Goal: Transaction & Acquisition: Purchase product/service

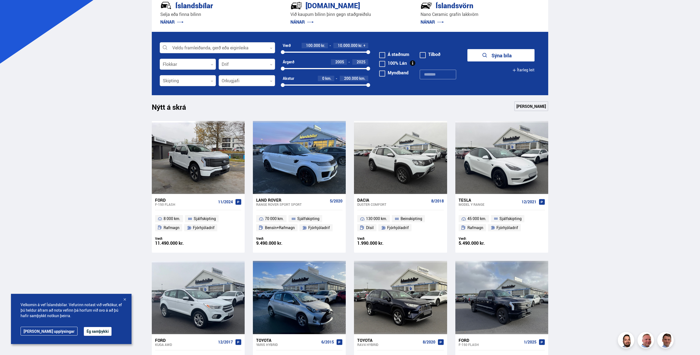
scroll to position [166, 0]
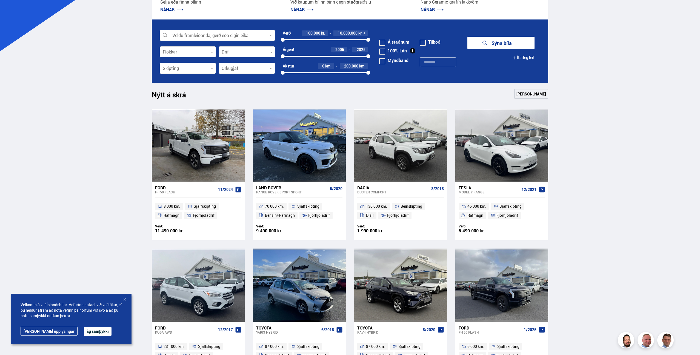
click at [199, 35] on div at bounding box center [217, 35] width 115 height 11
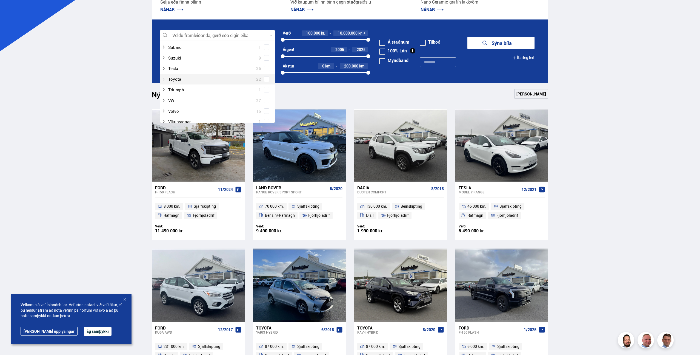
scroll to position [391, 0]
drag, startPoint x: 167, startPoint y: 68, endPoint x: 176, endPoint y: 69, distance: 9.4
click at [167, 68] on div at bounding box center [211, 68] width 101 height 8
click at [266, 68] on span at bounding box center [267, 68] width 2 height 2
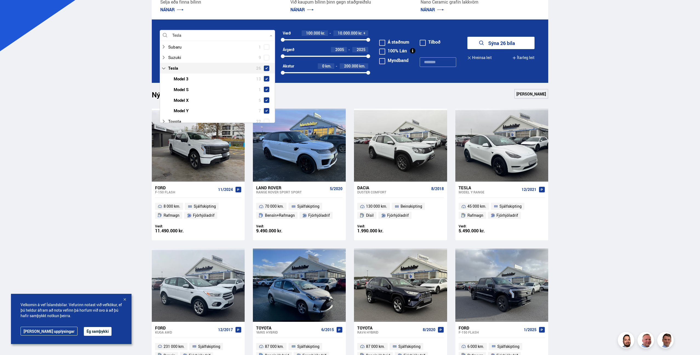
click at [500, 41] on button "Sýna 26 bíla" at bounding box center [500, 43] width 67 height 12
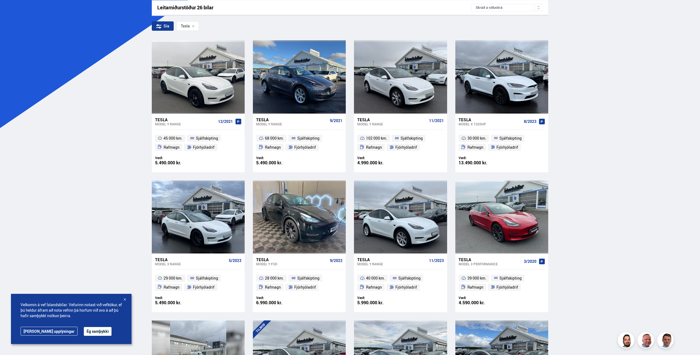
scroll to position [93, 0]
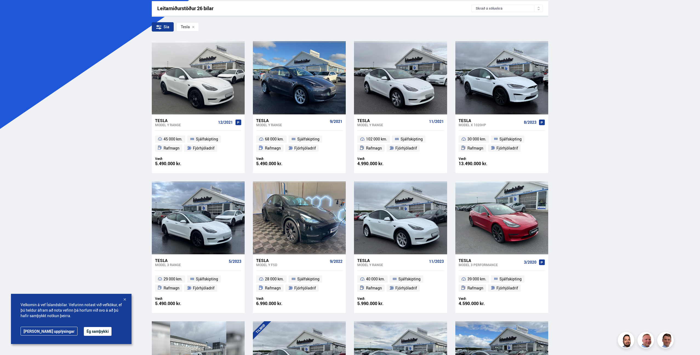
scroll to position [92, 0]
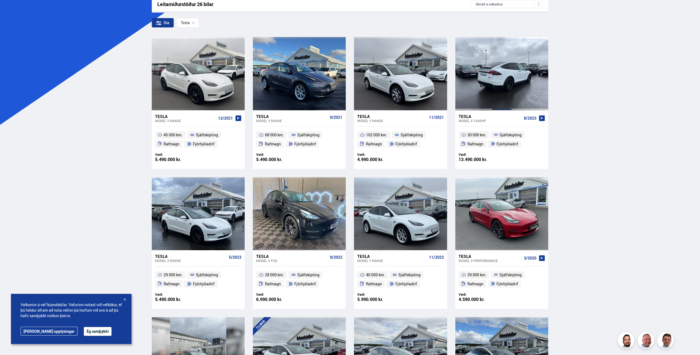
click at [492, 102] on div at bounding box center [501, 73] width 19 height 73
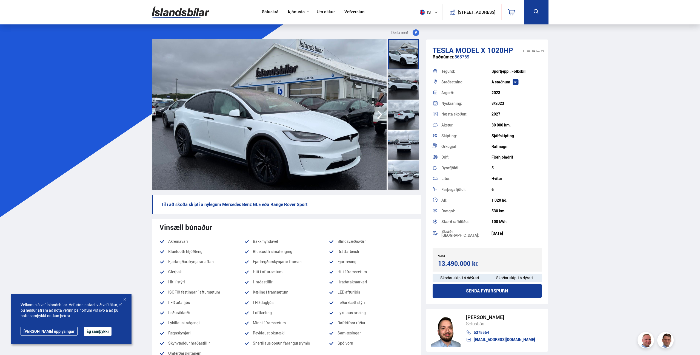
drag, startPoint x: 492, startPoint y: 211, endPoint x: 509, endPoint y: 211, distance: 16.4
click at [509, 211] on div "530 km" at bounding box center [517, 211] width 50 height 4
click at [404, 80] on div at bounding box center [403, 84] width 31 height 30
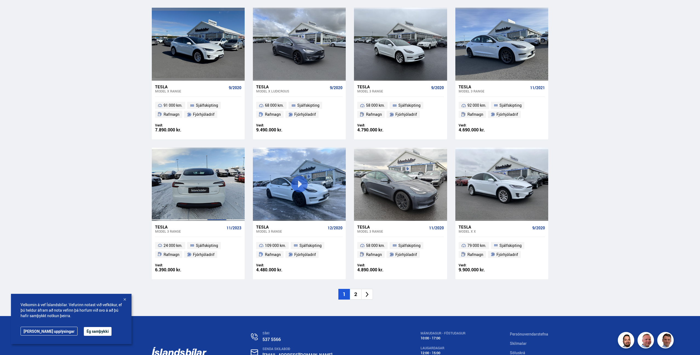
scroll to position [681, 0]
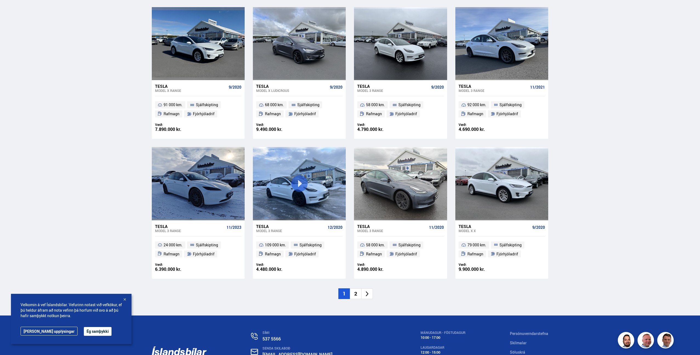
click at [355, 296] on li "2" at bounding box center [356, 293] width 12 height 11
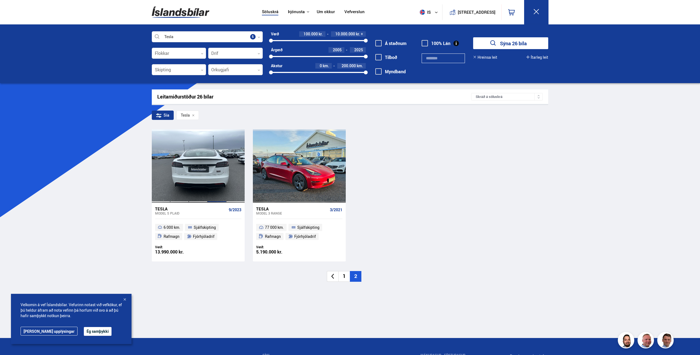
click at [219, 189] on div at bounding box center [216, 165] width 19 height 73
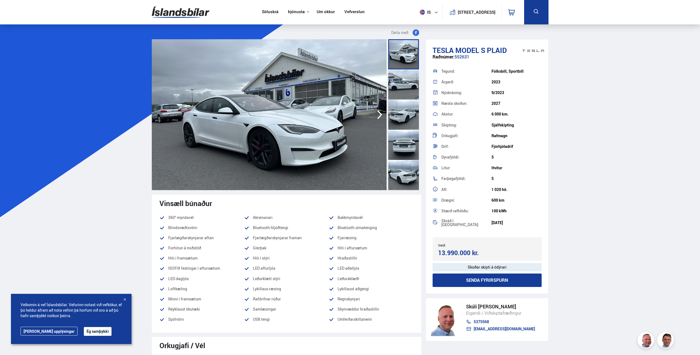
drag, startPoint x: 491, startPoint y: 200, endPoint x: 506, endPoint y: 200, distance: 14.8
click at [506, 200] on div "Drægni: 600 km" at bounding box center [487, 200] width 109 height 11
click at [506, 212] on div "100 kWh" at bounding box center [517, 211] width 50 height 4
click at [380, 114] on icon "button" at bounding box center [379, 114] width 5 height 9
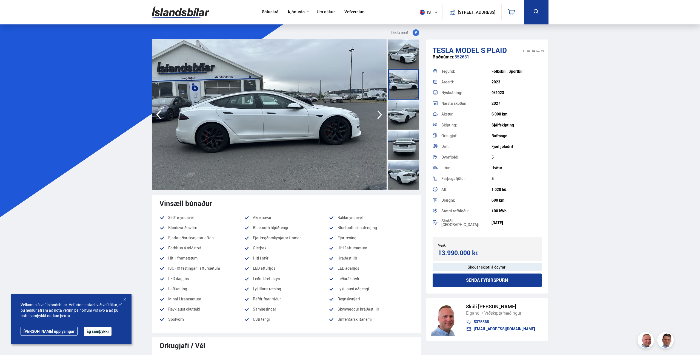
click at [380, 114] on icon "button" at bounding box center [379, 114] width 5 height 9
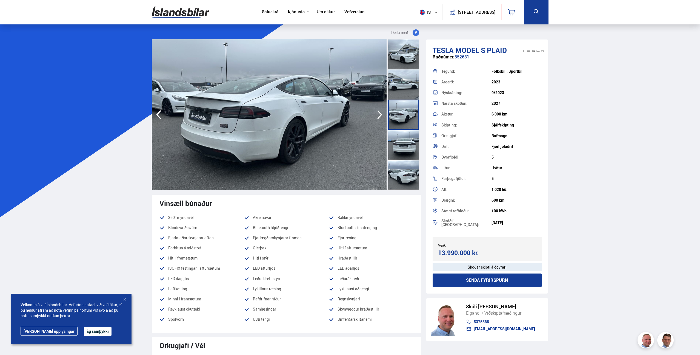
click at [380, 114] on icon "button" at bounding box center [379, 114] width 5 height 9
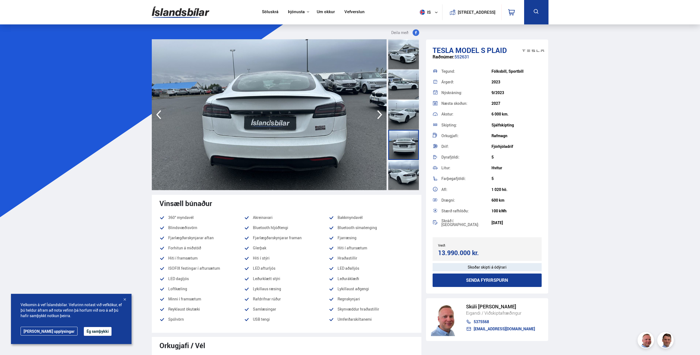
click at [380, 114] on icon "button" at bounding box center [379, 114] width 5 height 9
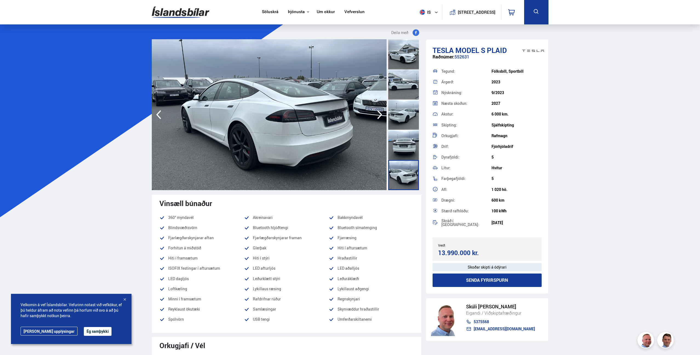
click at [380, 114] on icon "button" at bounding box center [379, 114] width 5 height 9
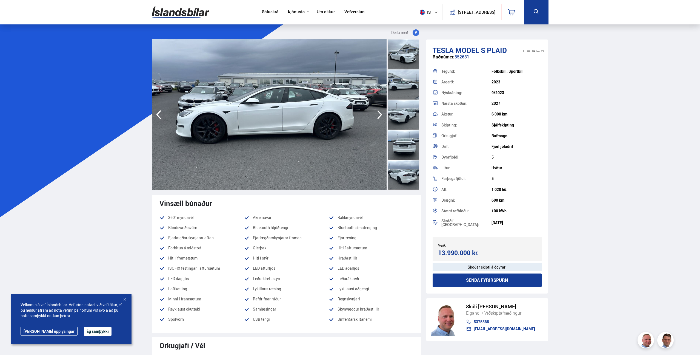
click at [380, 114] on icon "button" at bounding box center [379, 114] width 5 height 9
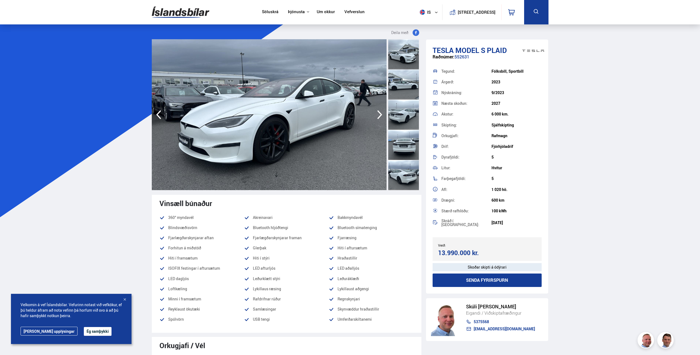
click at [380, 114] on icon "button" at bounding box center [379, 114] width 5 height 9
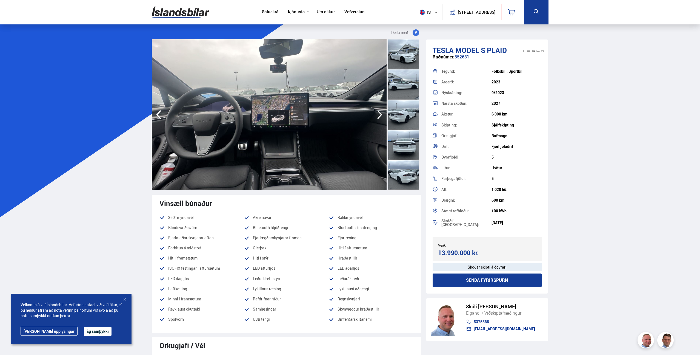
click at [380, 114] on icon "button" at bounding box center [379, 114] width 5 height 9
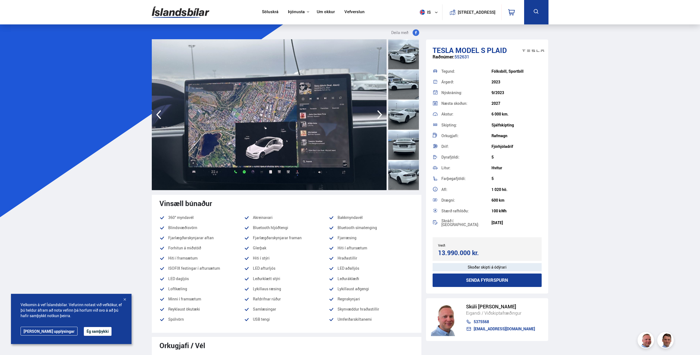
click at [380, 114] on icon "button" at bounding box center [379, 114] width 5 height 9
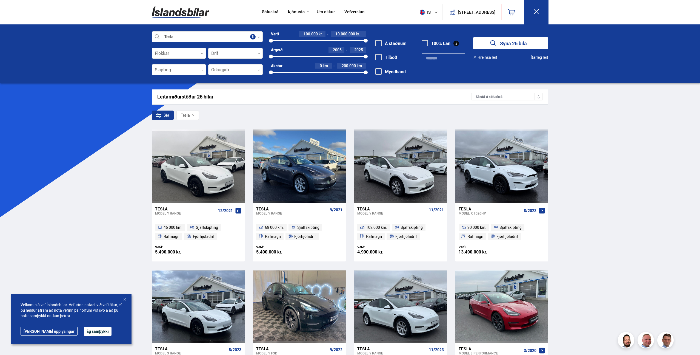
click at [186, 16] on img at bounding box center [181, 12] width 58 height 18
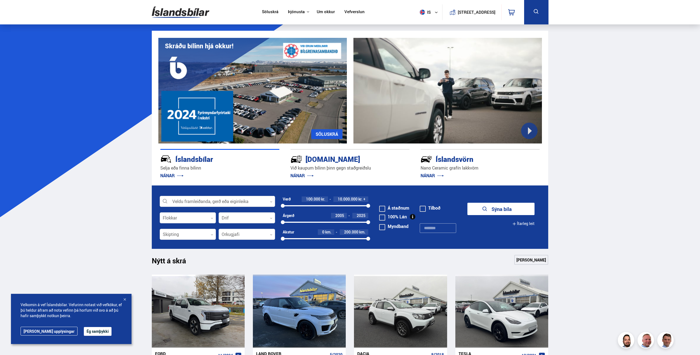
scroll to position [92, 0]
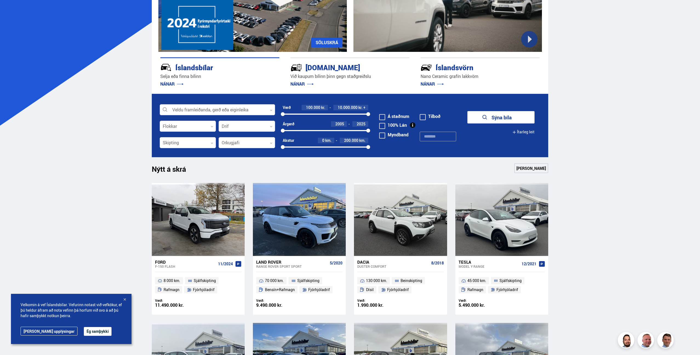
click at [214, 108] on div at bounding box center [217, 109] width 115 height 11
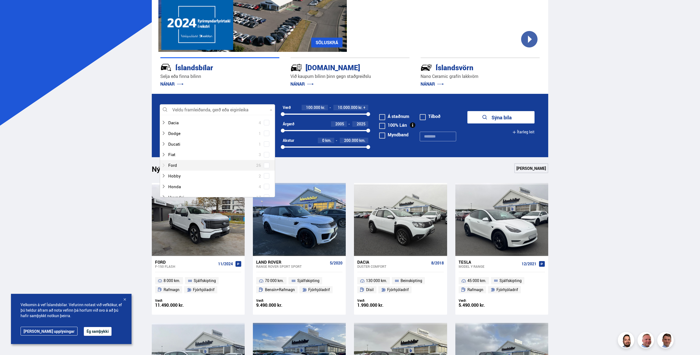
scroll to position [72, 0]
click at [167, 164] on div at bounding box center [211, 164] width 101 height 8
click at [184, 162] on div at bounding box center [222, 160] width 101 height 8
click at [268, 168] on span at bounding box center [266, 170] width 5 height 5
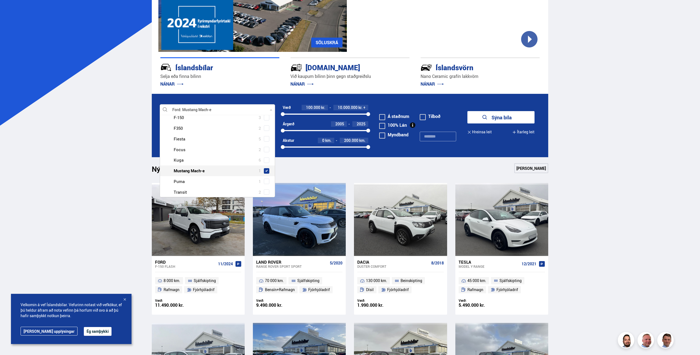
scroll to position [182, 0]
click at [504, 120] on button "Sýna 1 bíla" at bounding box center [500, 117] width 67 height 12
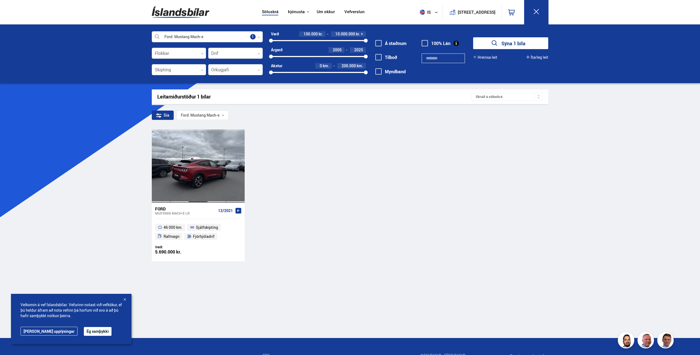
click at [197, 159] on div at bounding box center [198, 165] width 19 height 73
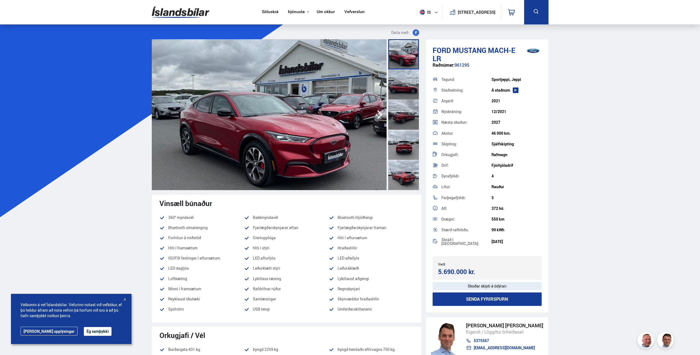
click at [327, 158] on img at bounding box center [269, 114] width 235 height 151
click at [396, 87] on div at bounding box center [403, 84] width 31 height 30
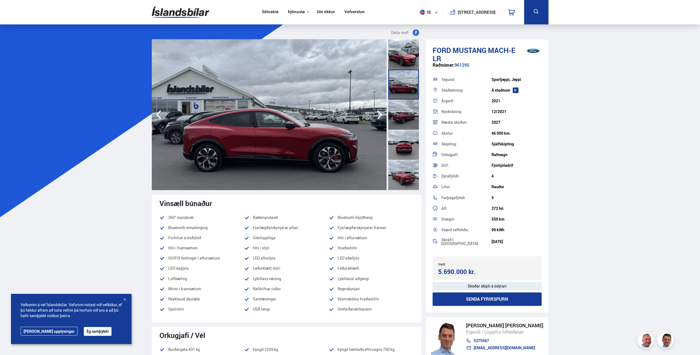
click at [400, 113] on div at bounding box center [403, 114] width 31 height 30
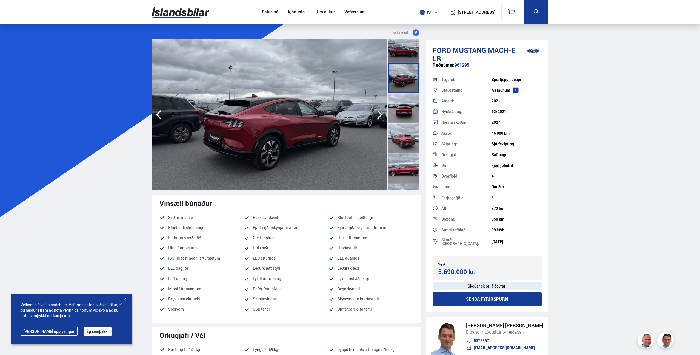
click at [400, 113] on div at bounding box center [403, 108] width 31 height 30
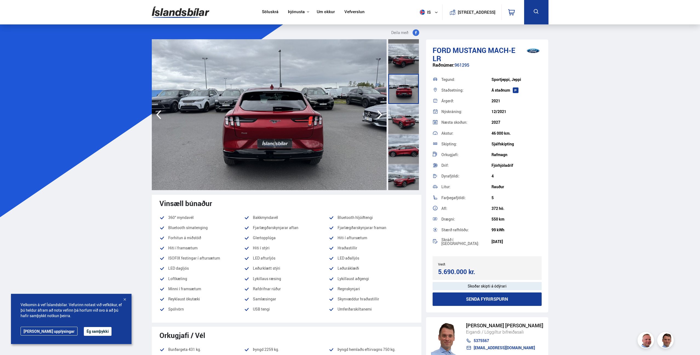
scroll to position [58, 0]
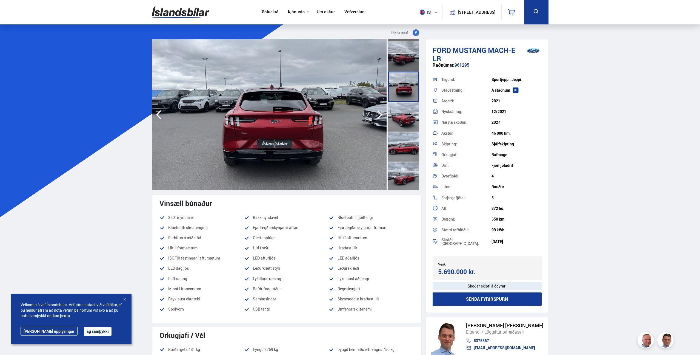
click at [400, 113] on div at bounding box center [403, 117] width 31 height 30
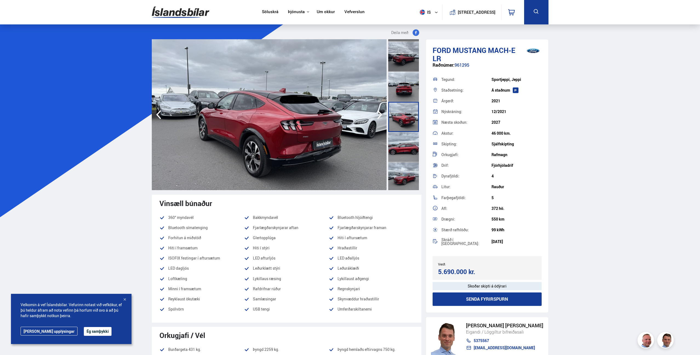
drag, startPoint x: 493, startPoint y: 81, endPoint x: 521, endPoint y: 79, distance: 28.0
click at [520, 79] on div "Sportjeppi, Jeppi" at bounding box center [517, 79] width 50 height 4
click at [403, 144] on div at bounding box center [403, 147] width 31 height 30
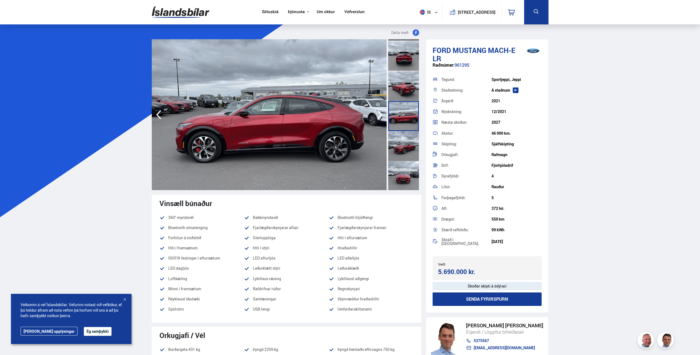
click at [404, 153] on div at bounding box center [403, 146] width 31 height 30
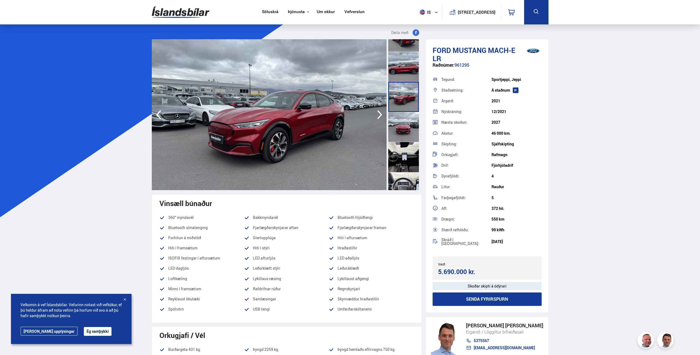
scroll to position [139, 0]
click at [404, 128] on div at bounding box center [403, 127] width 31 height 30
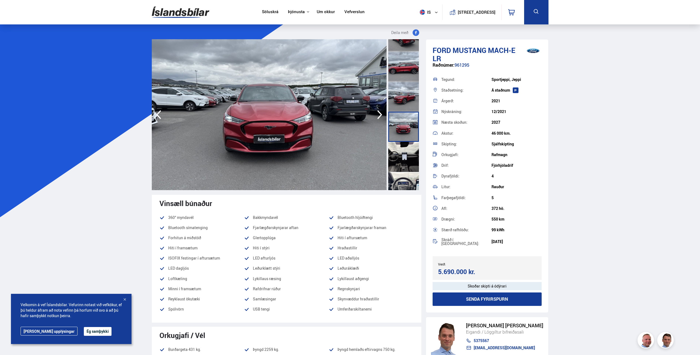
click at [403, 156] on div at bounding box center [403, 157] width 31 height 30
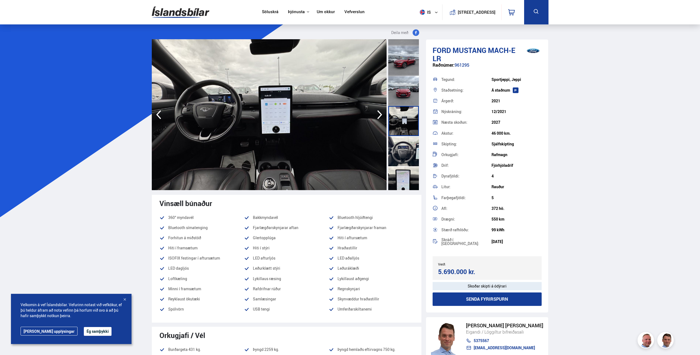
scroll to position [186, 0]
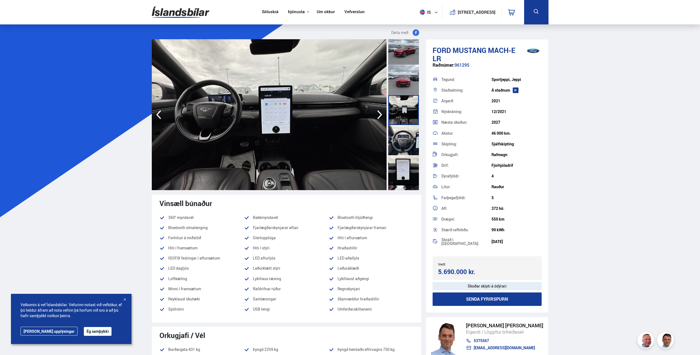
click at [401, 142] on div at bounding box center [403, 140] width 31 height 30
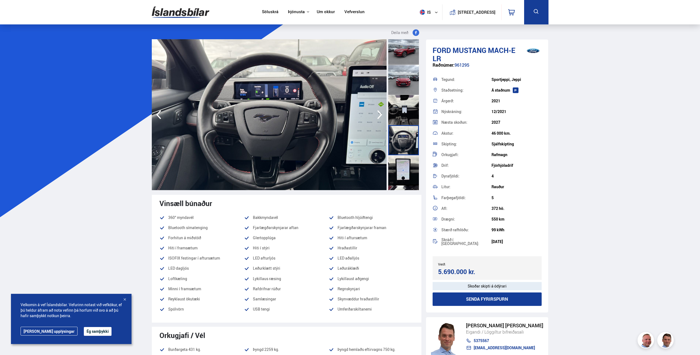
click at [402, 166] on div at bounding box center [403, 170] width 31 height 30
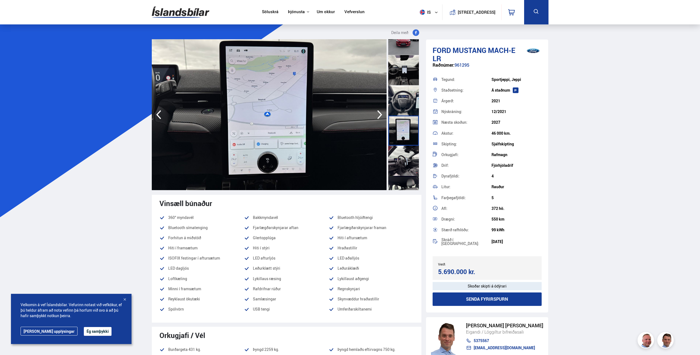
scroll to position [228, 0]
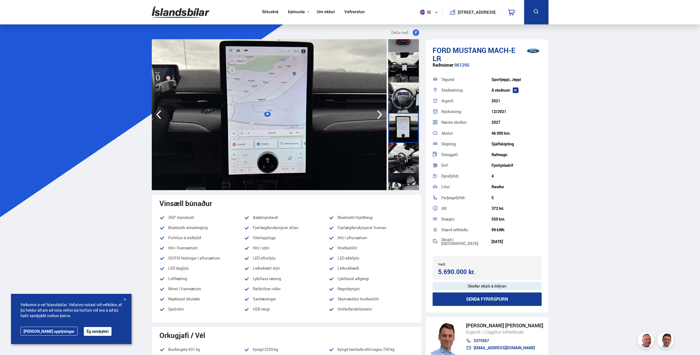
click at [402, 160] on div at bounding box center [403, 158] width 31 height 30
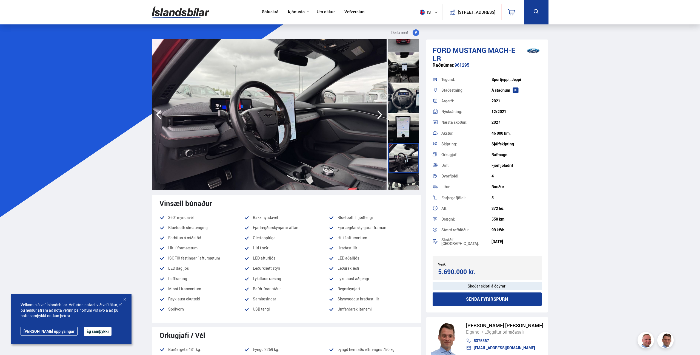
click at [405, 175] on div at bounding box center [403, 188] width 31 height 30
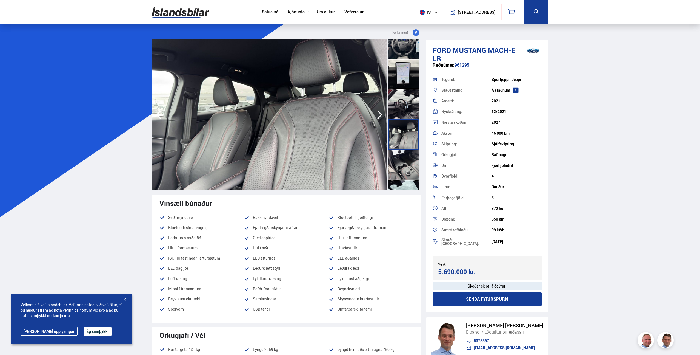
click at [403, 156] on div at bounding box center [403, 164] width 31 height 30
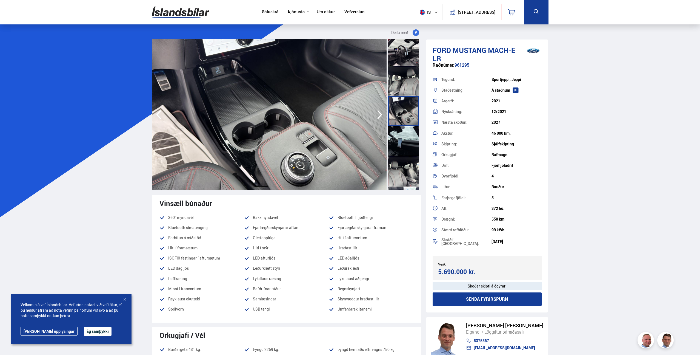
scroll to position [336, 0]
click at [402, 156] on div at bounding box center [403, 171] width 31 height 30
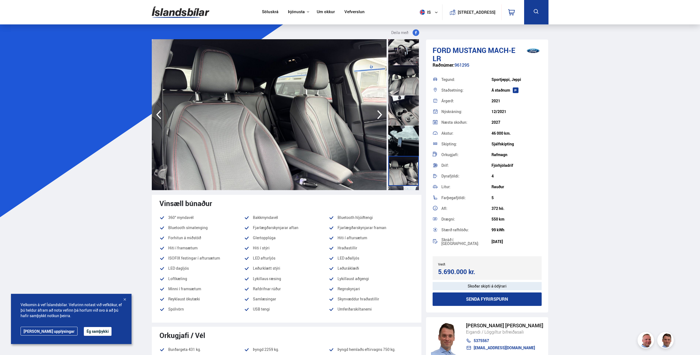
click at [403, 142] on div at bounding box center [403, 140] width 31 height 30
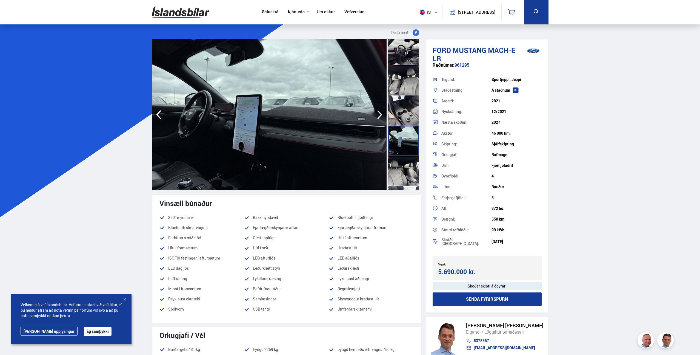
click at [404, 170] on div at bounding box center [403, 171] width 31 height 30
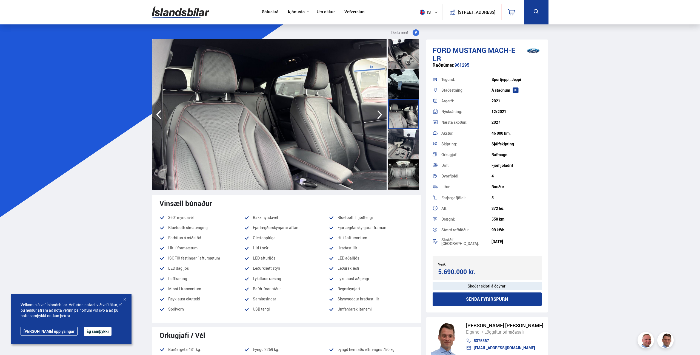
scroll to position [399, 0]
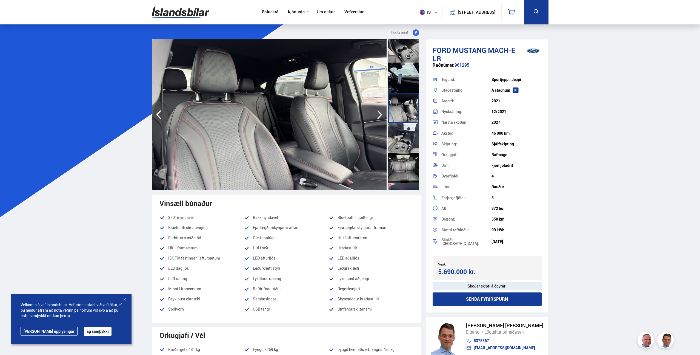
click at [400, 142] on div at bounding box center [403, 138] width 31 height 30
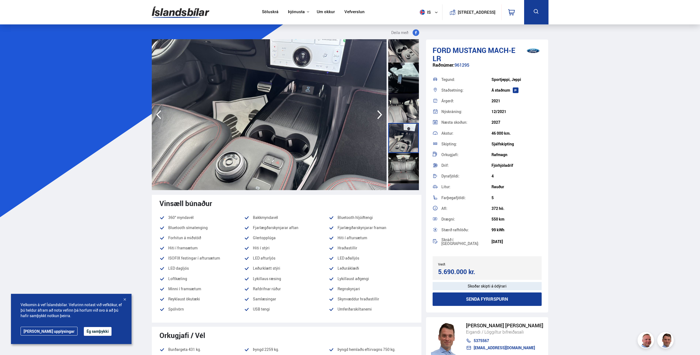
click at [401, 164] on div at bounding box center [403, 168] width 31 height 30
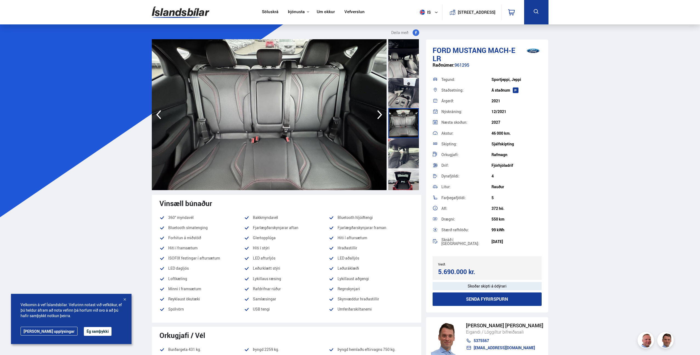
scroll to position [451, 0]
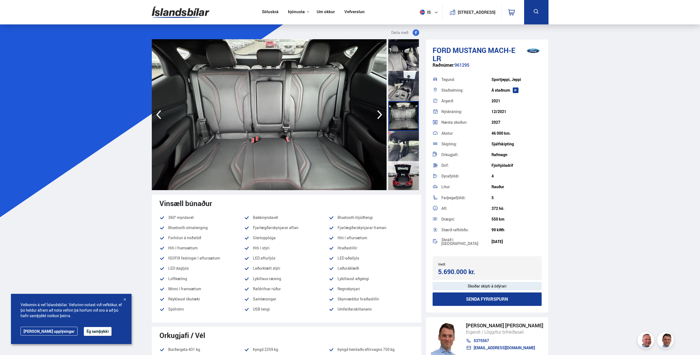
click at [401, 143] on div at bounding box center [403, 146] width 31 height 30
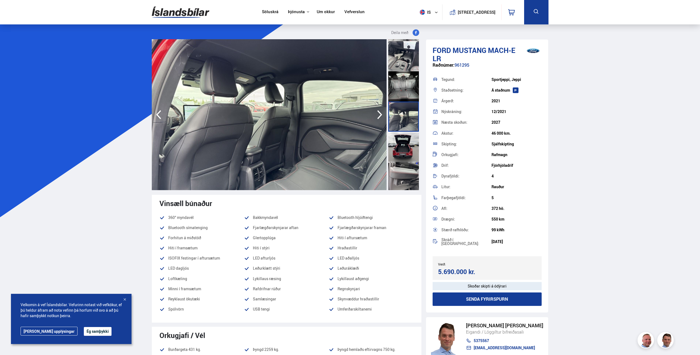
scroll to position [481, 0]
click at [399, 161] on div at bounding box center [403, 176] width 31 height 30
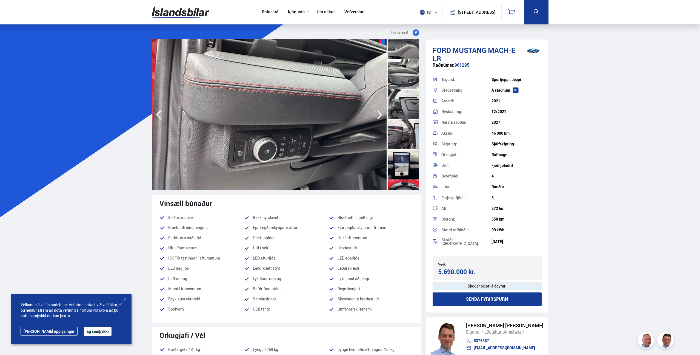
scroll to position [663, 0]
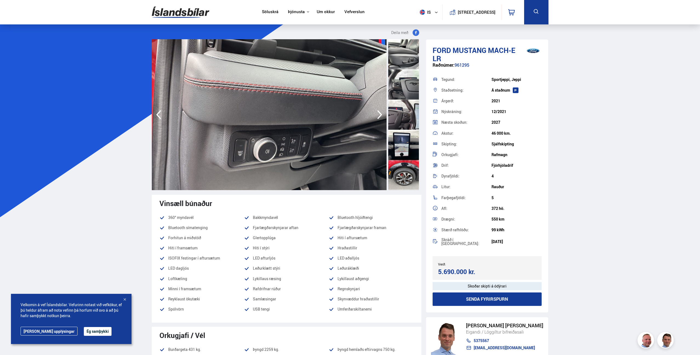
click at [405, 84] on div at bounding box center [403, 84] width 31 height 30
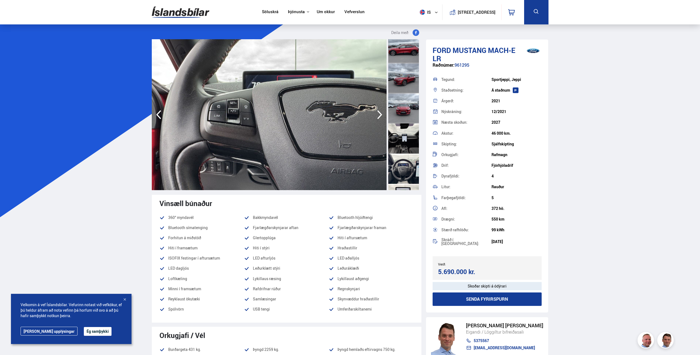
scroll to position [0, 0]
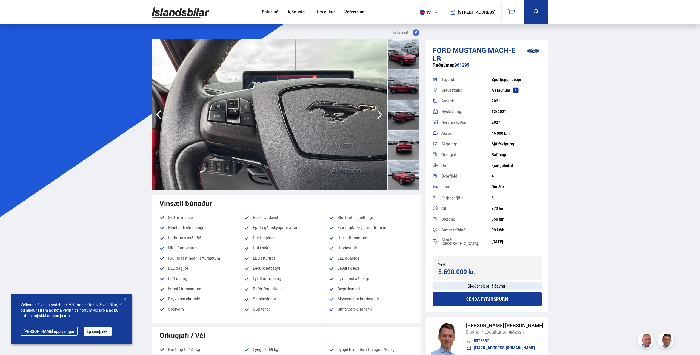
click at [397, 58] on div at bounding box center [403, 54] width 31 height 30
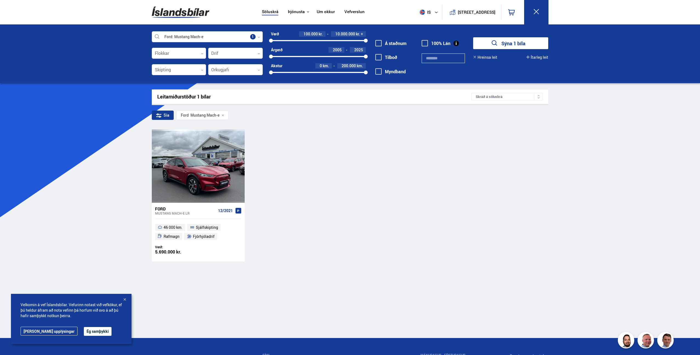
click at [242, 33] on div at bounding box center [207, 37] width 111 height 11
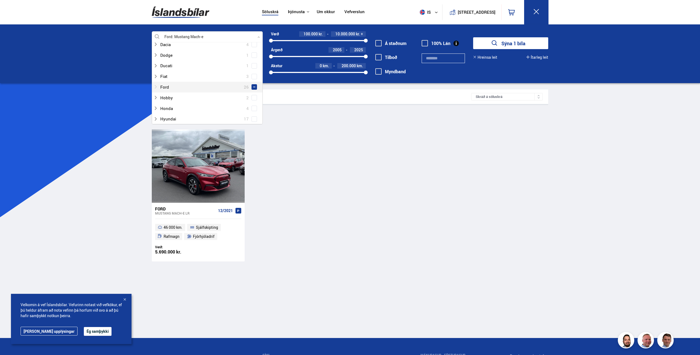
scroll to position [87, 0]
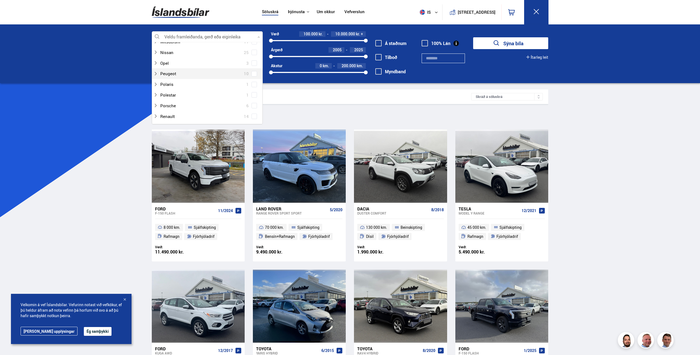
scroll to position [297, 0]
click at [186, 89] on div at bounding box center [201, 89] width 97 height 8
